Goal: Information Seeking & Learning: Learn about a topic

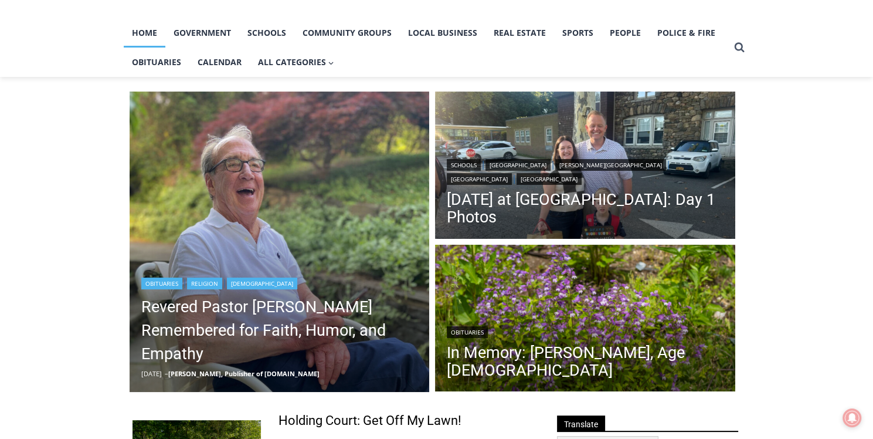
scroll to position [94, 0]
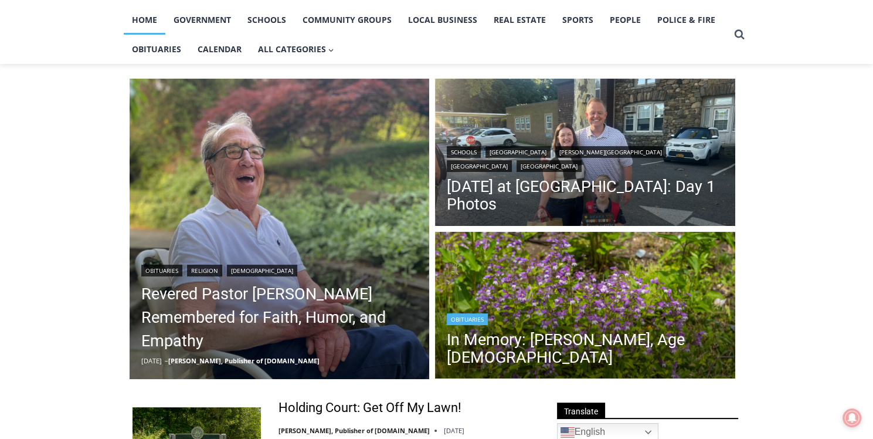
click at [609, 304] on img "Read More In Memory: Adele Arrigale, Age 90" at bounding box center [585, 307] width 300 height 150
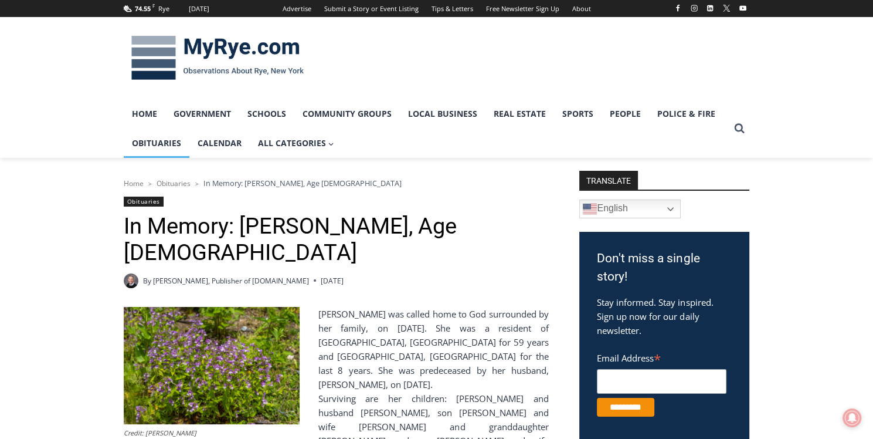
click at [164, 144] on link "Obituaries" at bounding box center [157, 142] width 66 height 29
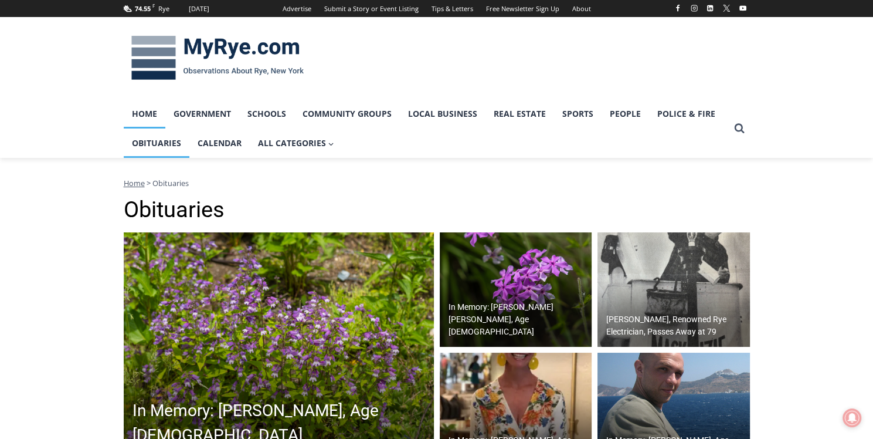
click at [145, 115] on link "Home" at bounding box center [145, 113] width 42 height 29
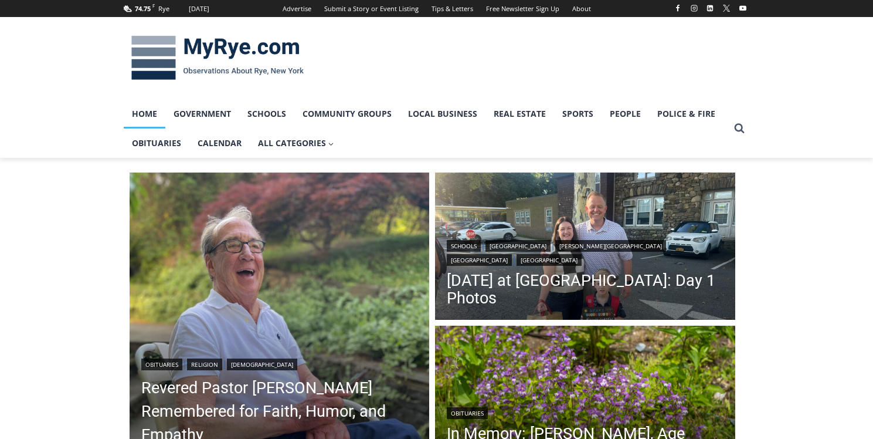
click at [297, 246] on img "Read More Revered Pastor Donald Poole Jr. Remembered for Faith, Humor, and Empa…" at bounding box center [280, 322] width 300 height 300
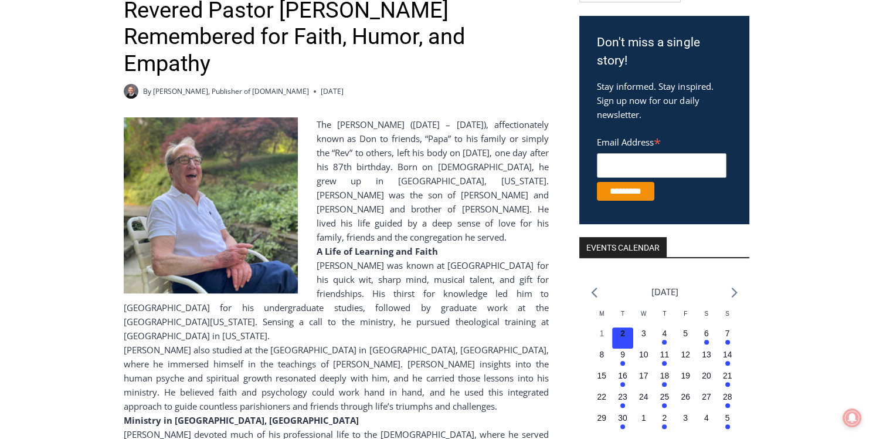
scroll to position [94, 0]
